Goal: Transaction & Acquisition: Purchase product/service

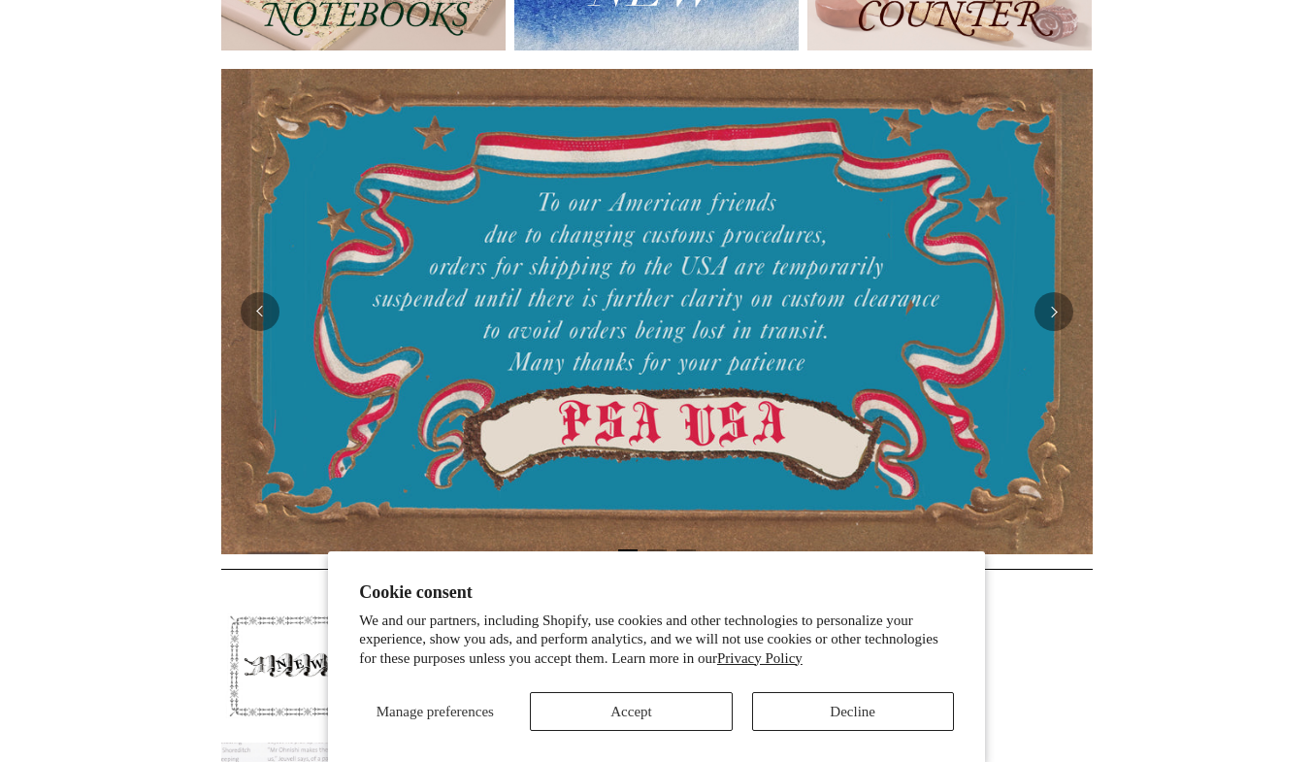
scroll to position [313, 0]
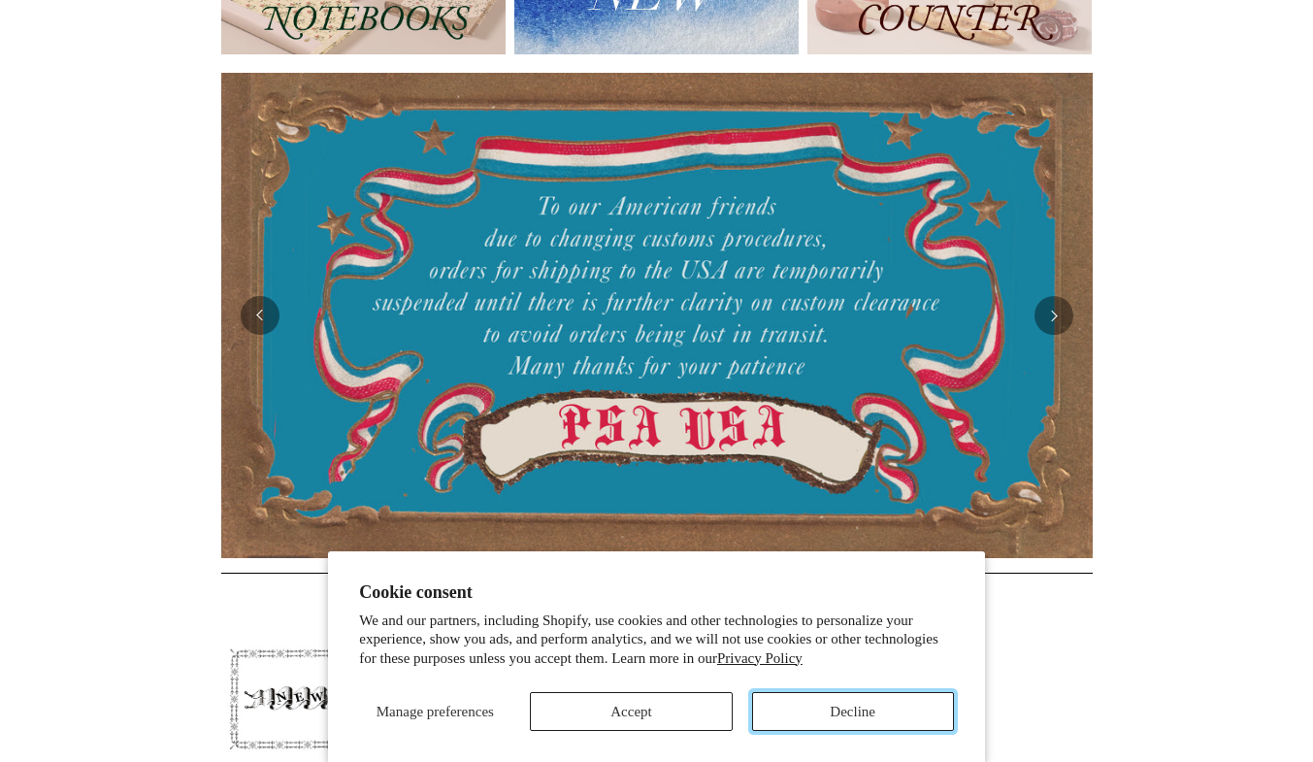
click at [905, 698] on button "Decline" at bounding box center [853, 711] width 202 height 39
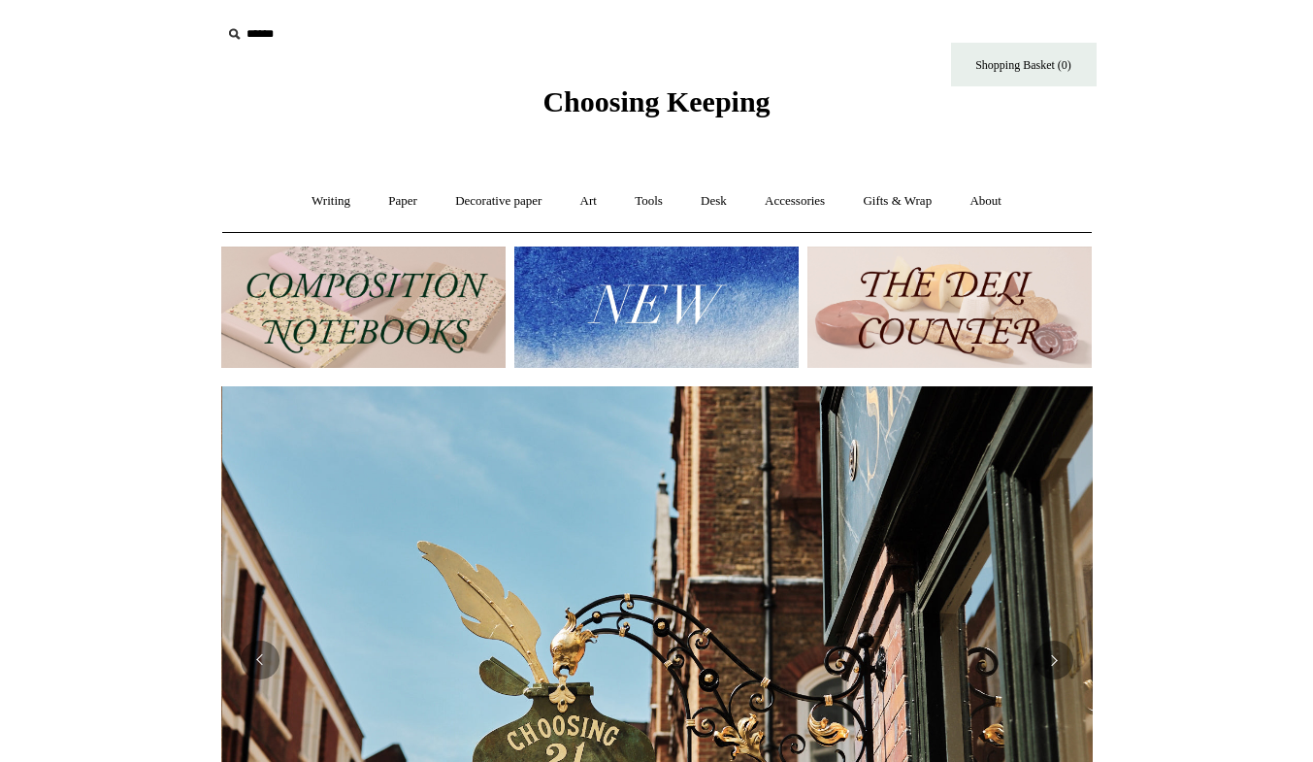
scroll to position [0, 871]
click at [328, 201] on link "Writing +" at bounding box center [331, 201] width 74 height 51
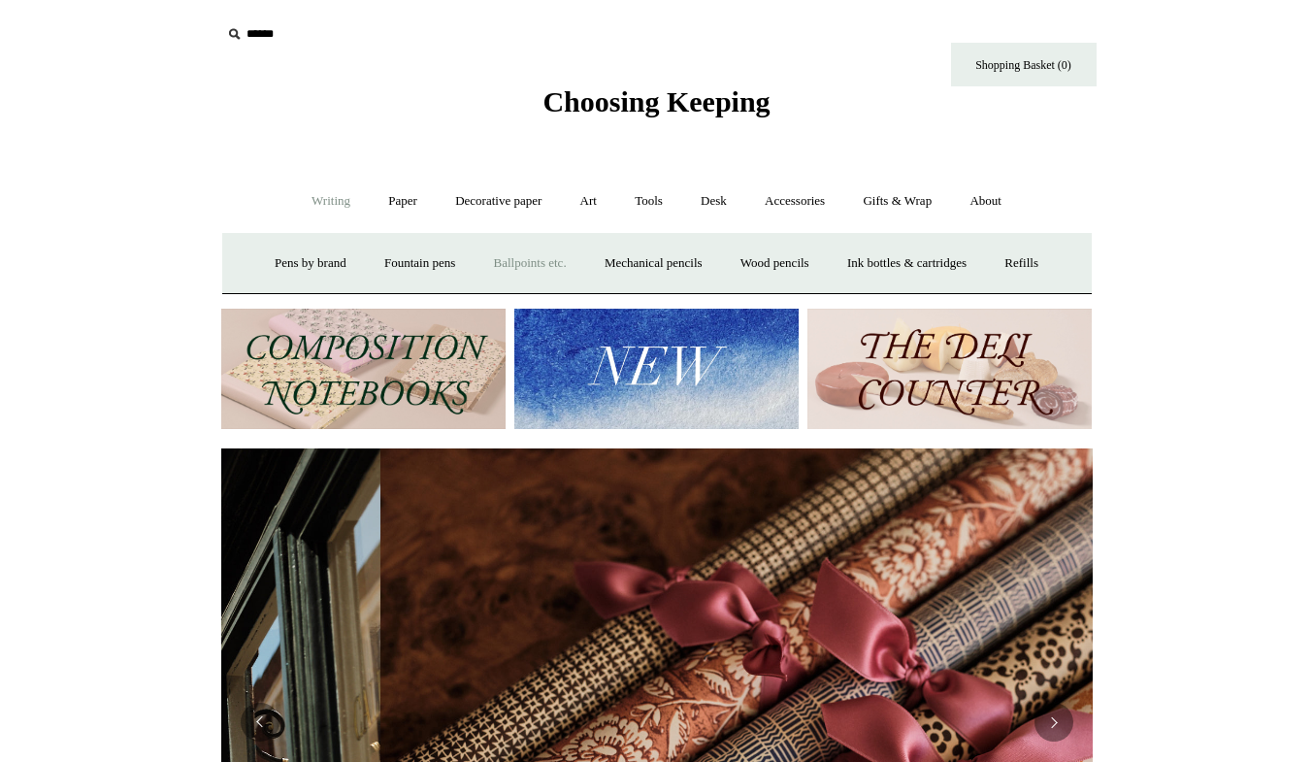
scroll to position [0, 1742]
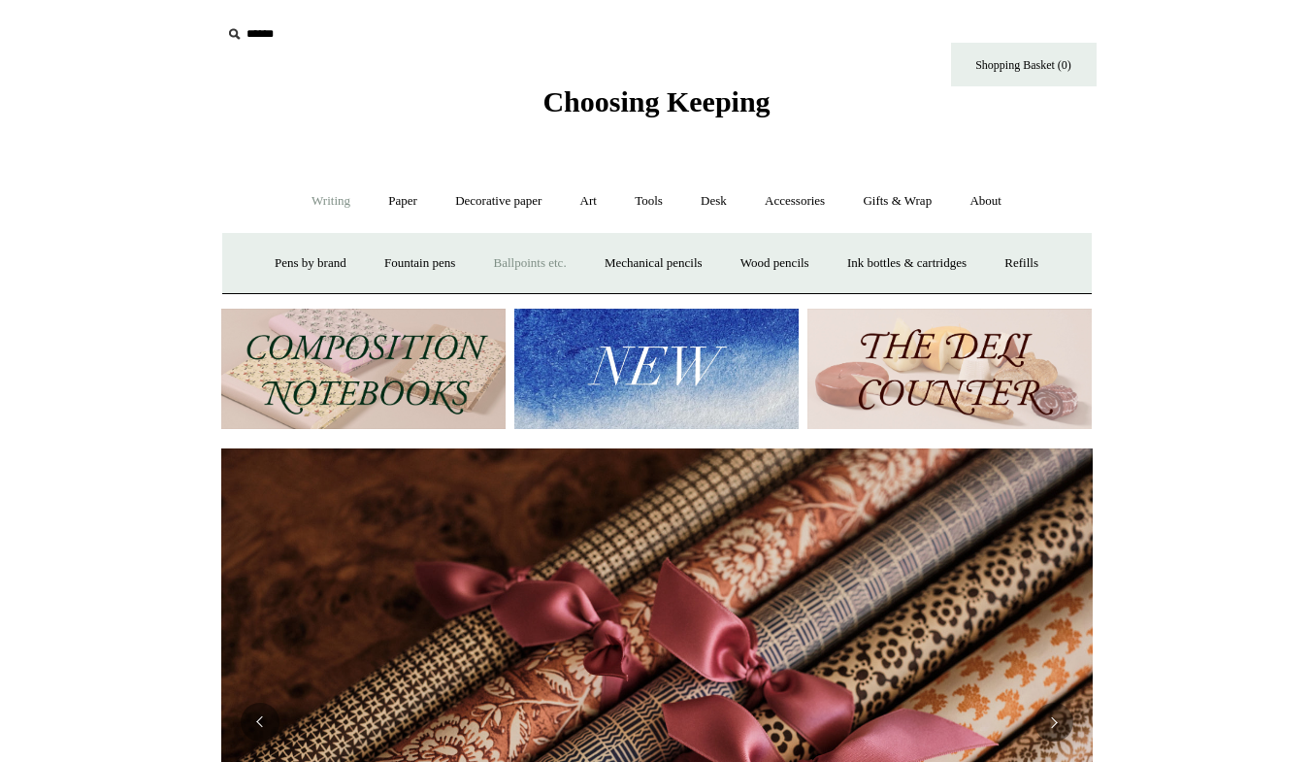
click at [529, 265] on link "Ballpoints etc. +" at bounding box center [530, 263] width 108 height 51
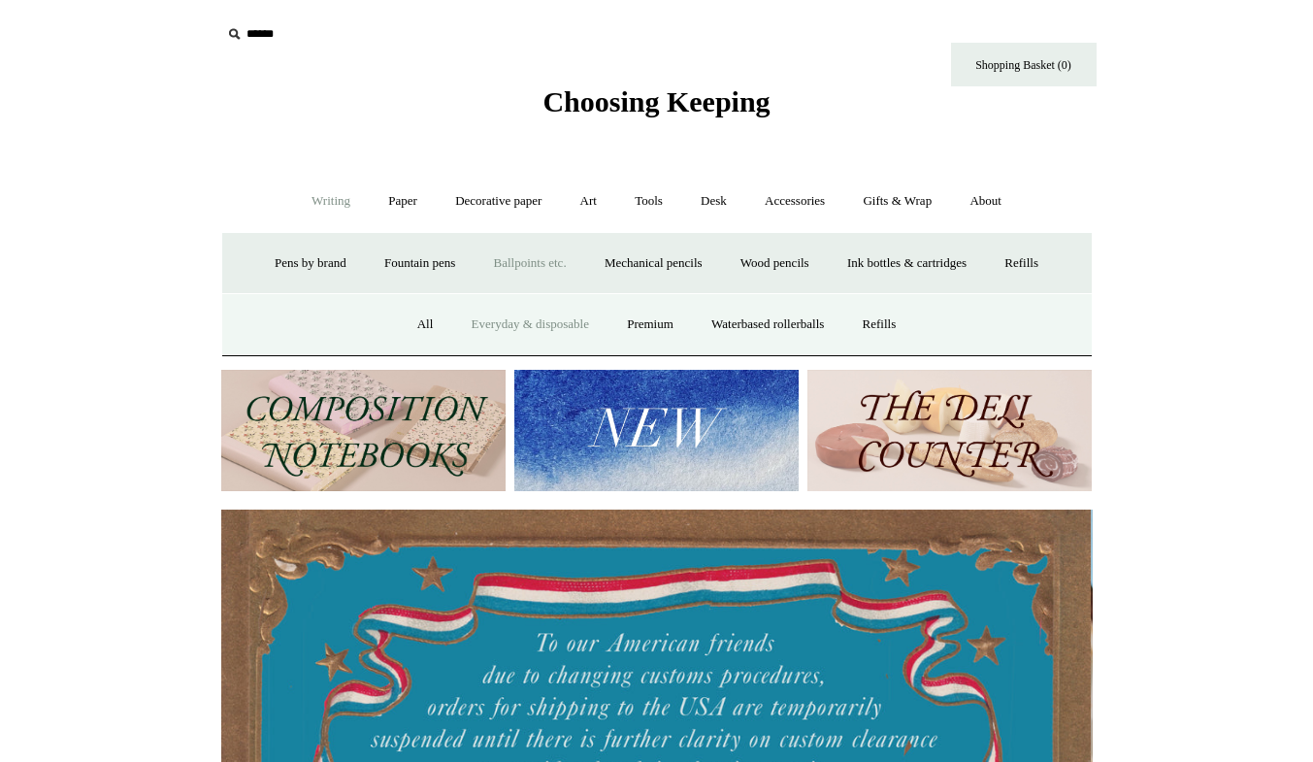
scroll to position [0, 0]
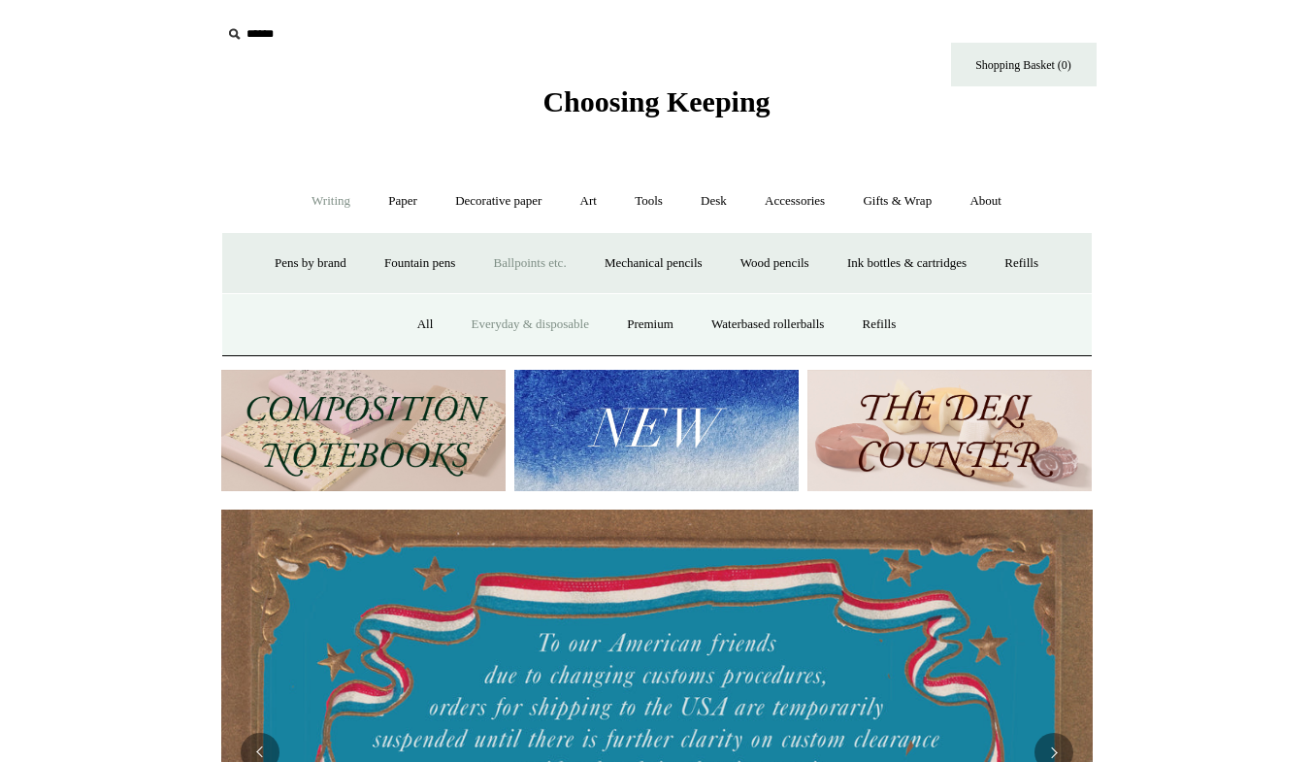
click at [525, 324] on link "Everyday & disposable" at bounding box center [530, 324] width 152 height 51
click at [757, 319] on link "Waterbased rollerballs" at bounding box center [767, 324] width 147 height 51
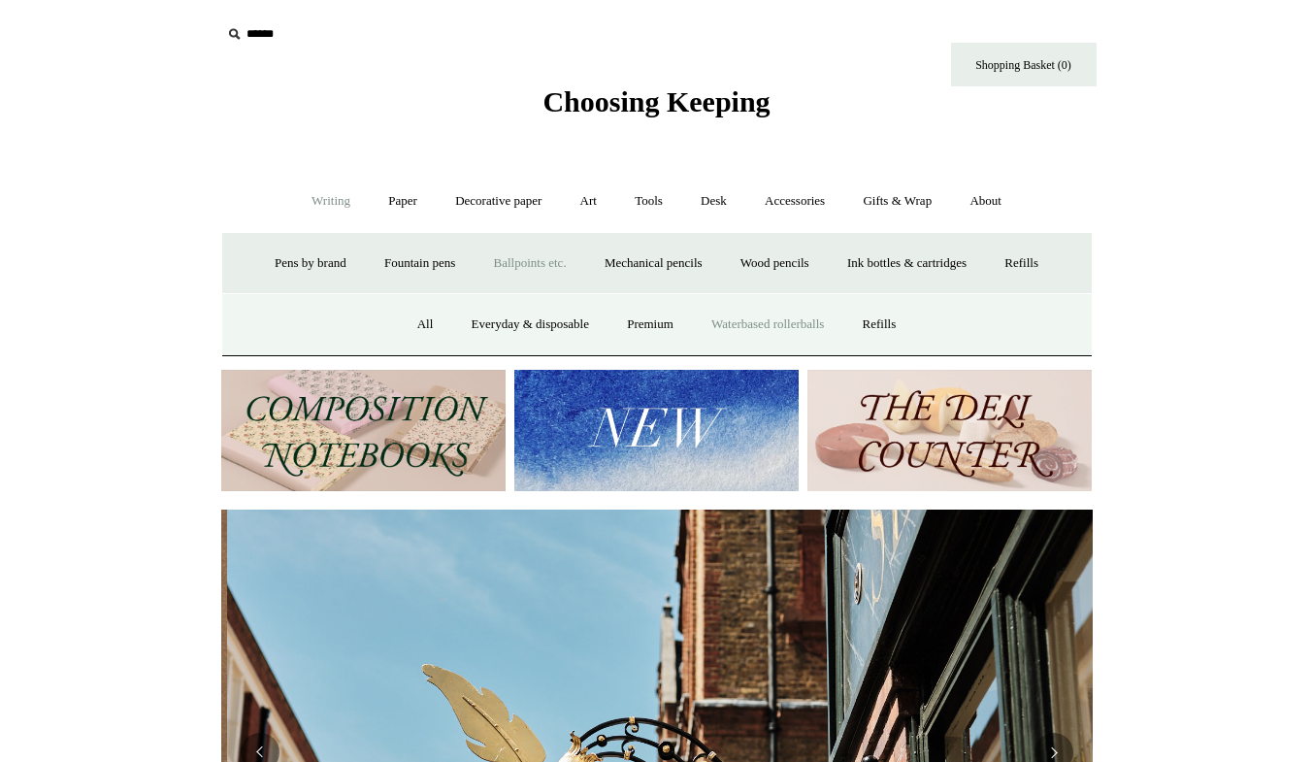
scroll to position [0, 871]
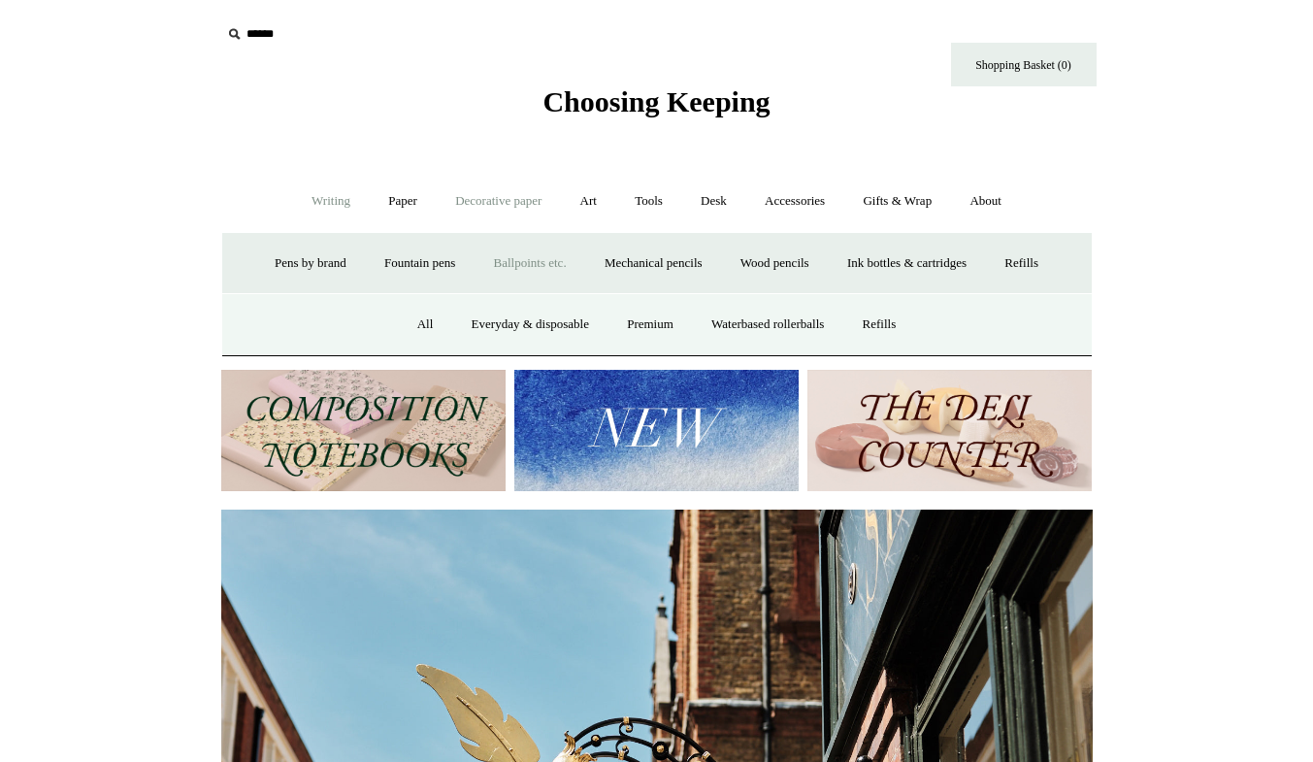
click at [527, 202] on link "Decorative paper +" at bounding box center [498, 201] width 121 height 51
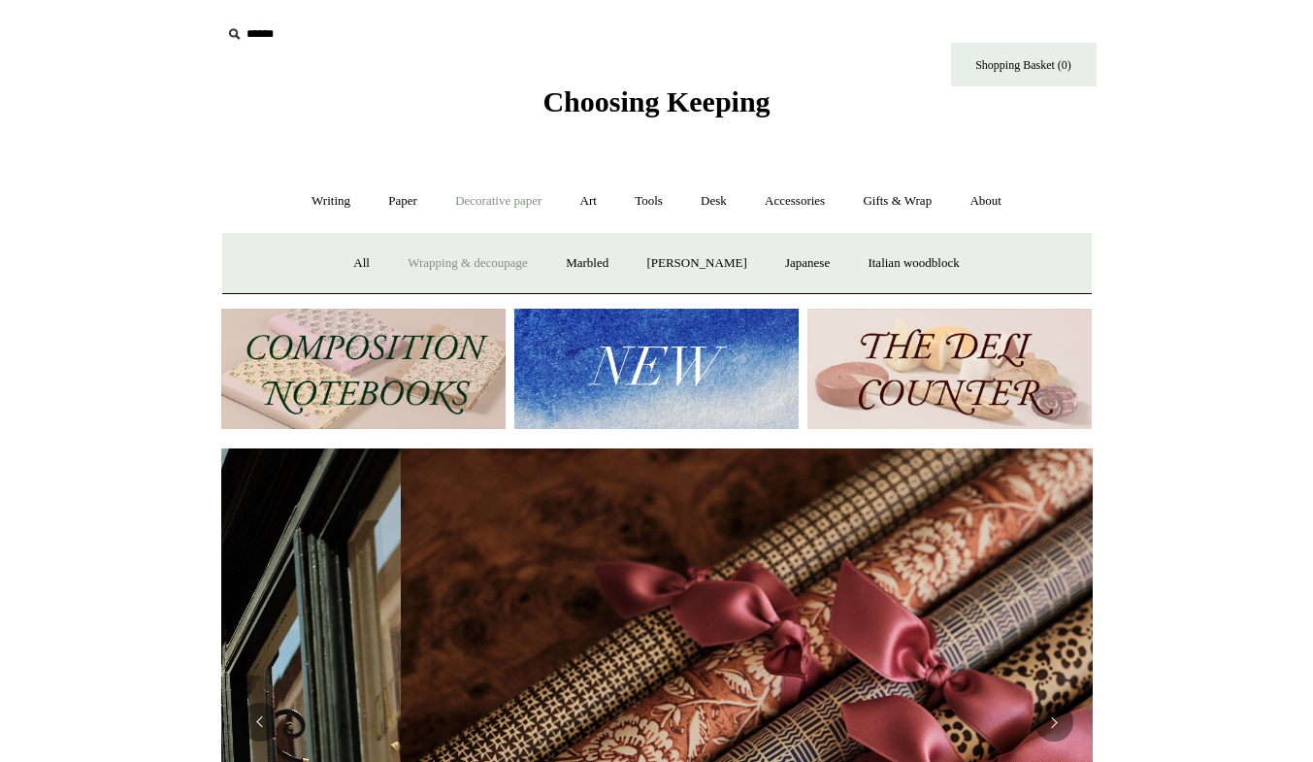
scroll to position [0, 1742]
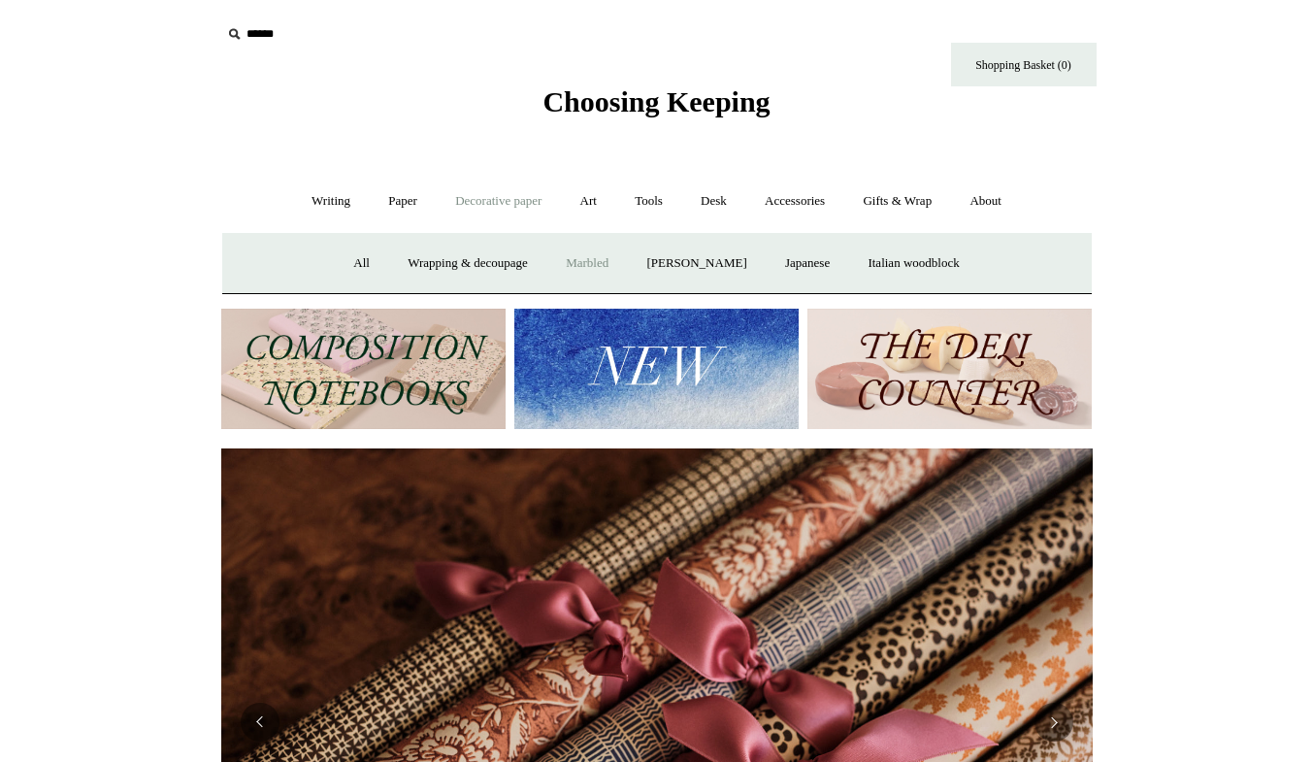
click at [580, 260] on link "Marbled" at bounding box center [587, 263] width 78 height 51
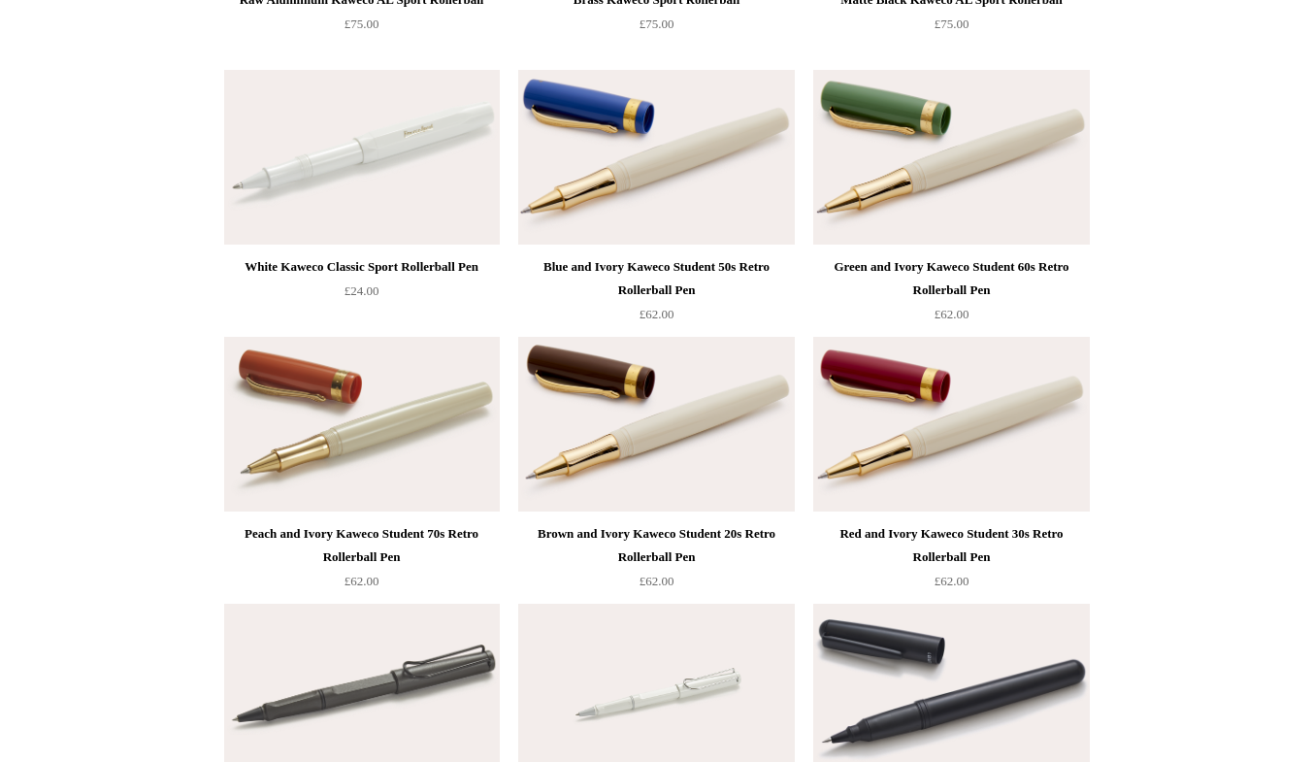
scroll to position [2442, 0]
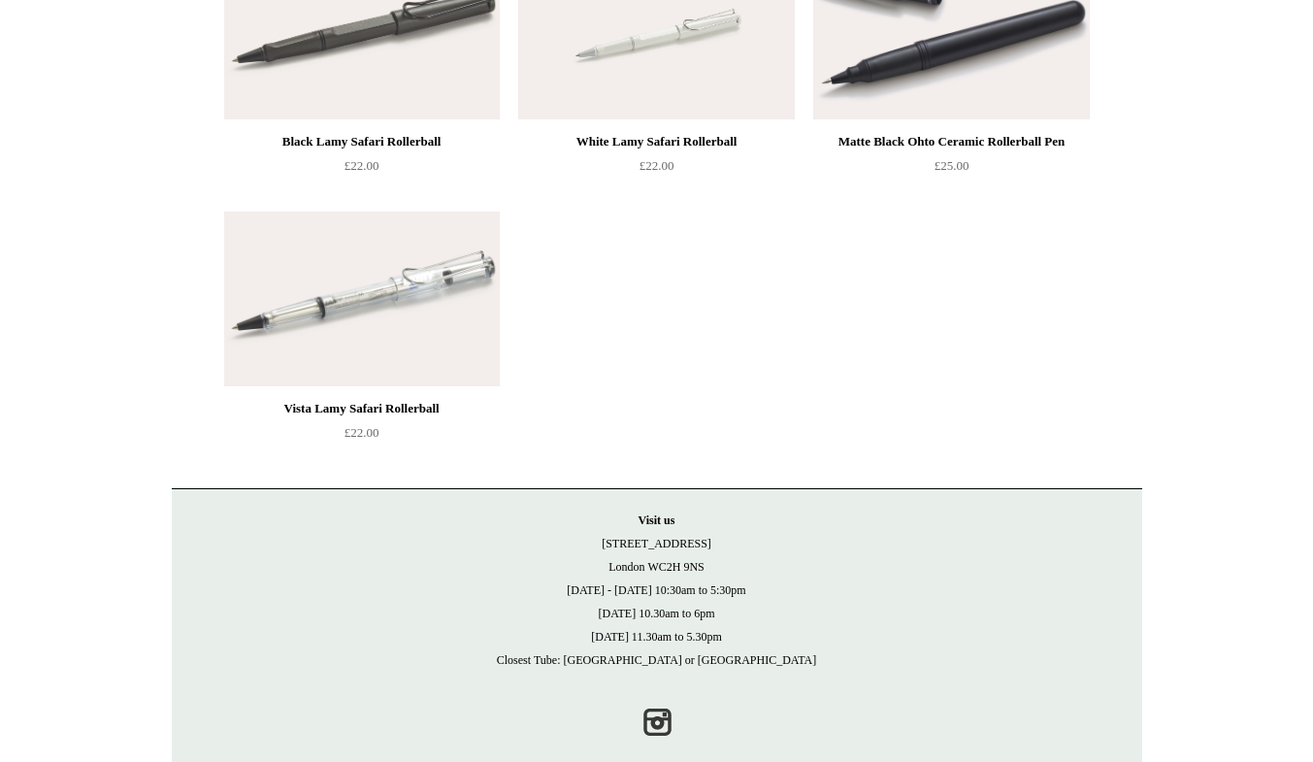
click at [378, 309] on img at bounding box center [362, 298] width 276 height 175
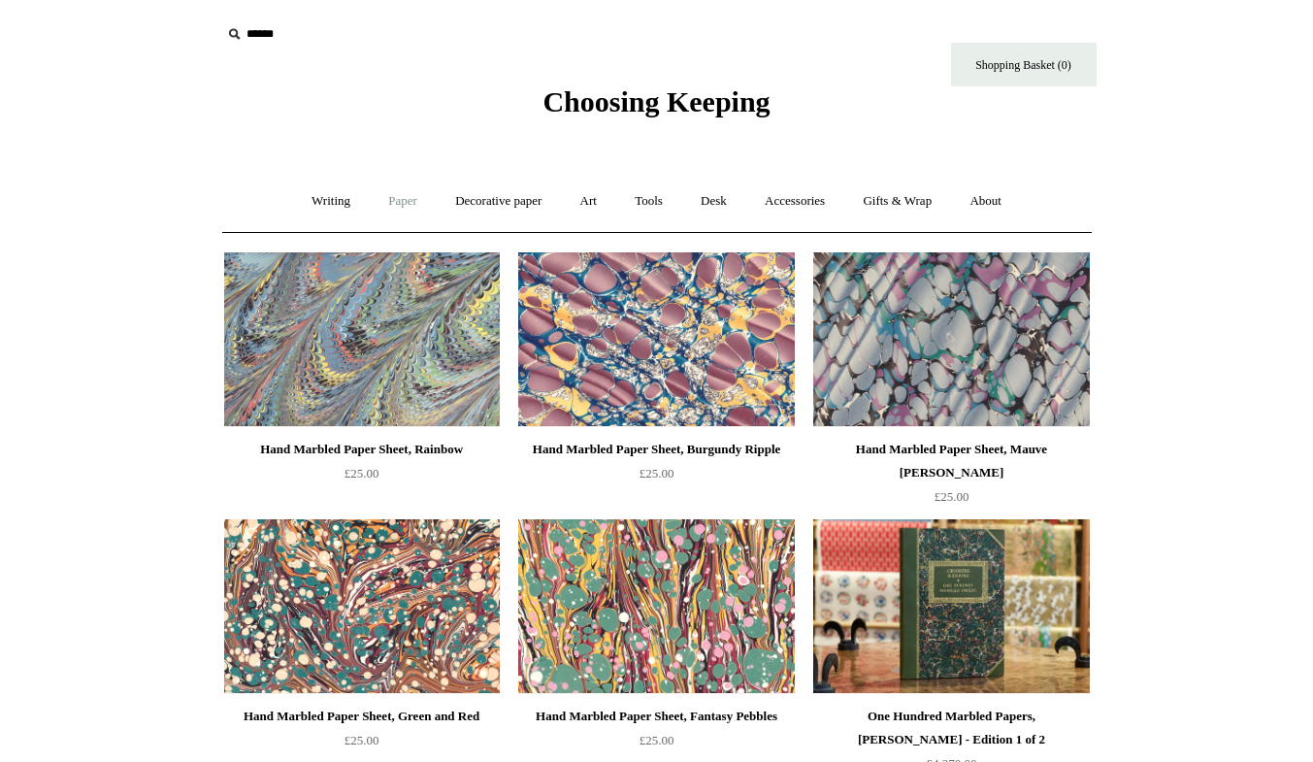
click at [406, 197] on link "Paper +" at bounding box center [403, 201] width 64 height 51
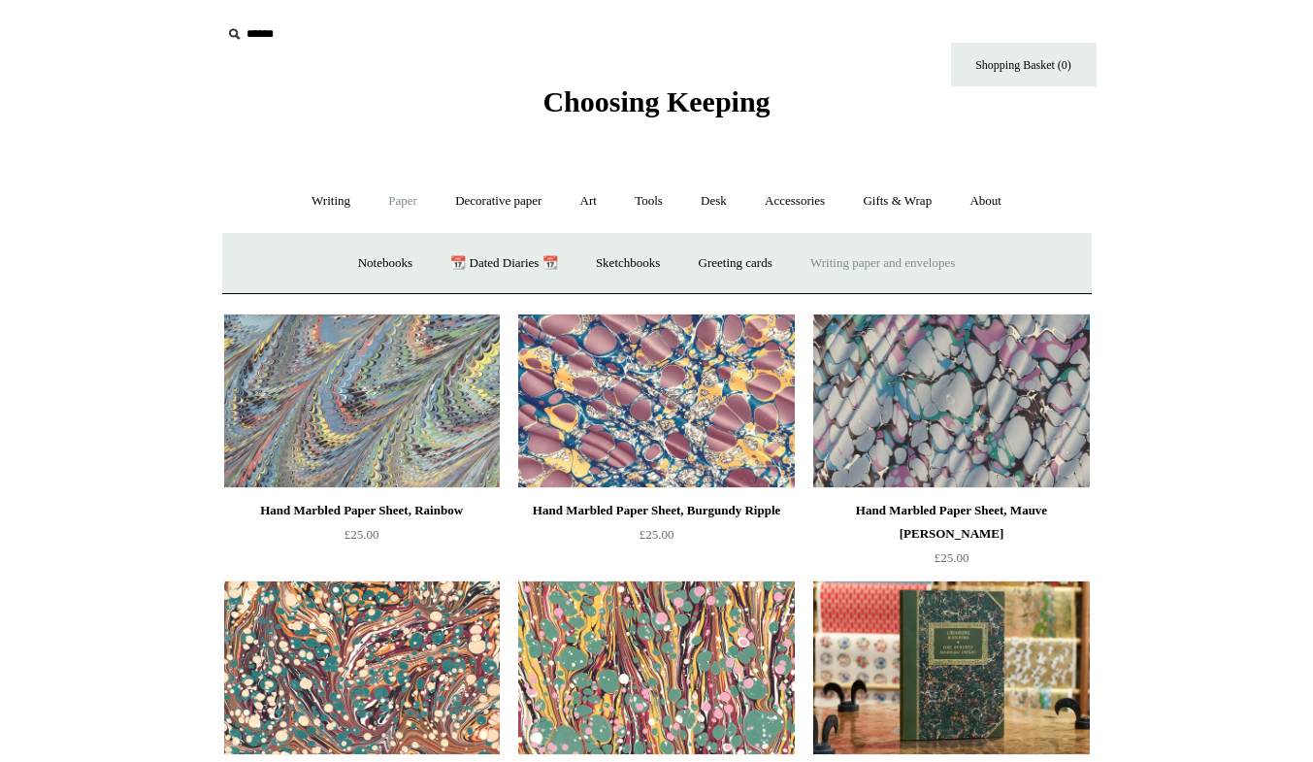
click at [851, 275] on link "Writing paper and envelopes +" at bounding box center [882, 263] width 179 height 51
click at [860, 261] on link "Writing paper and envelopes +" at bounding box center [882, 263] width 179 height 51
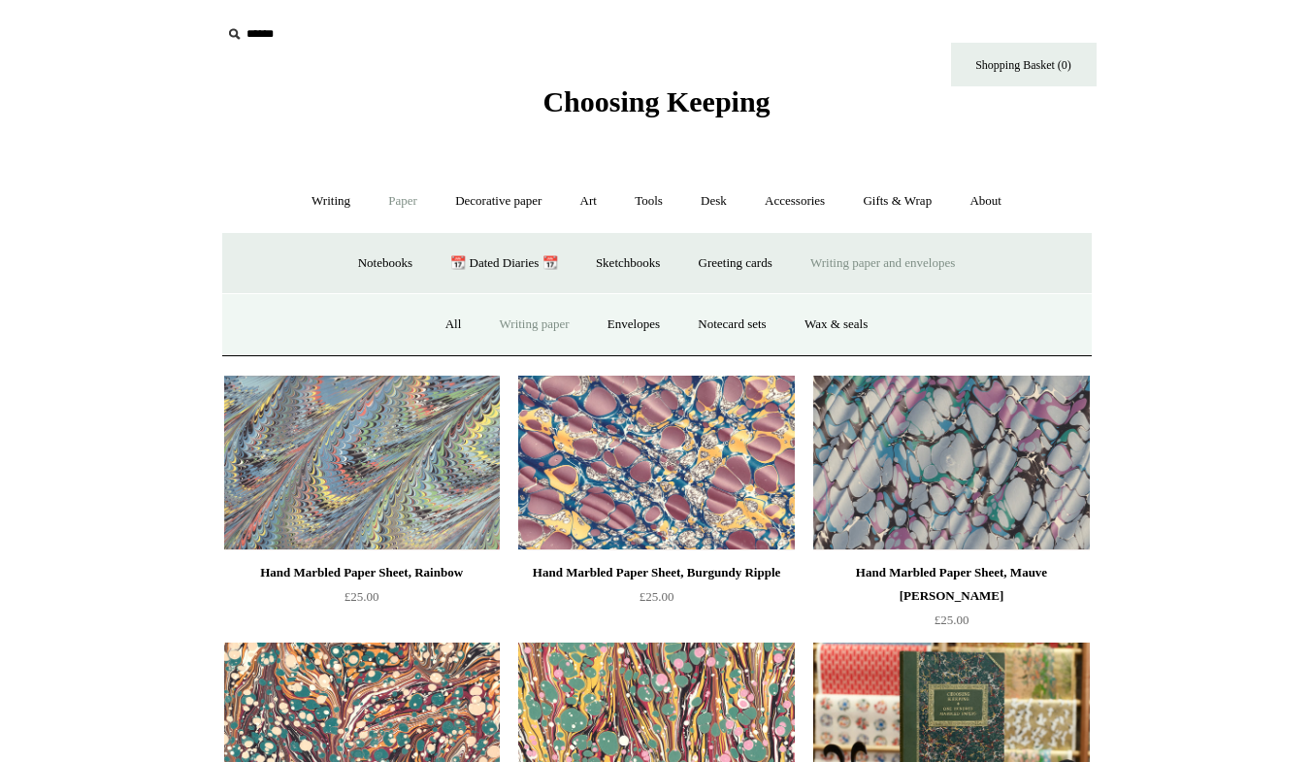
click at [542, 316] on link "Writing paper" at bounding box center [534, 324] width 105 height 51
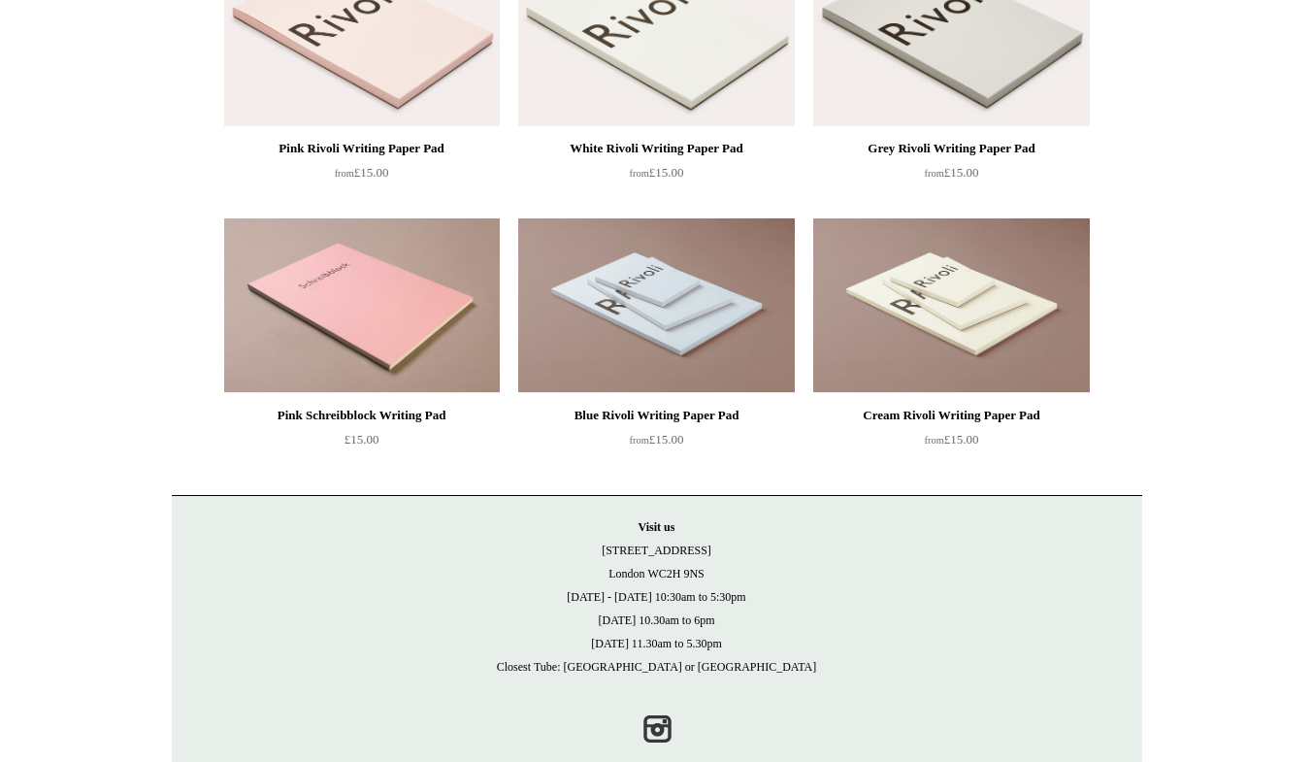
scroll to position [333, 0]
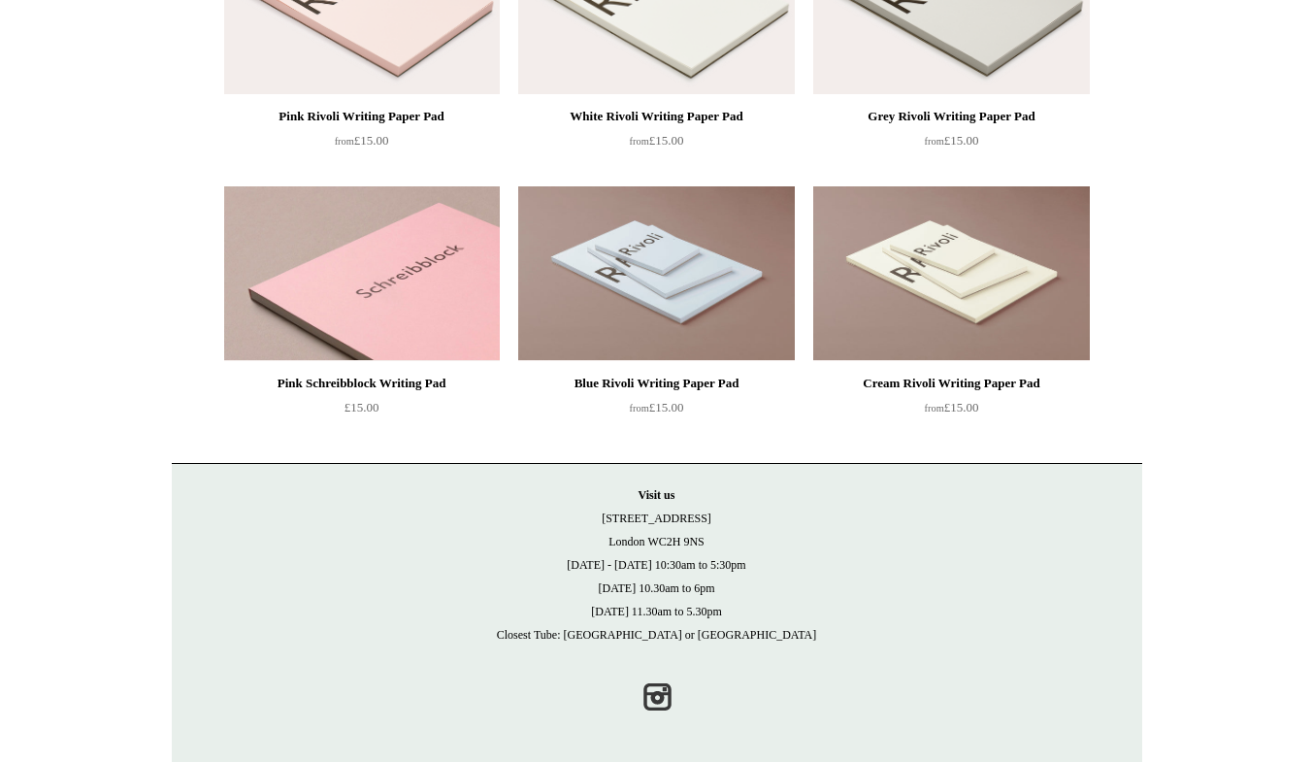
click at [437, 312] on img at bounding box center [362, 273] width 276 height 175
